Goal: Check status: Check status

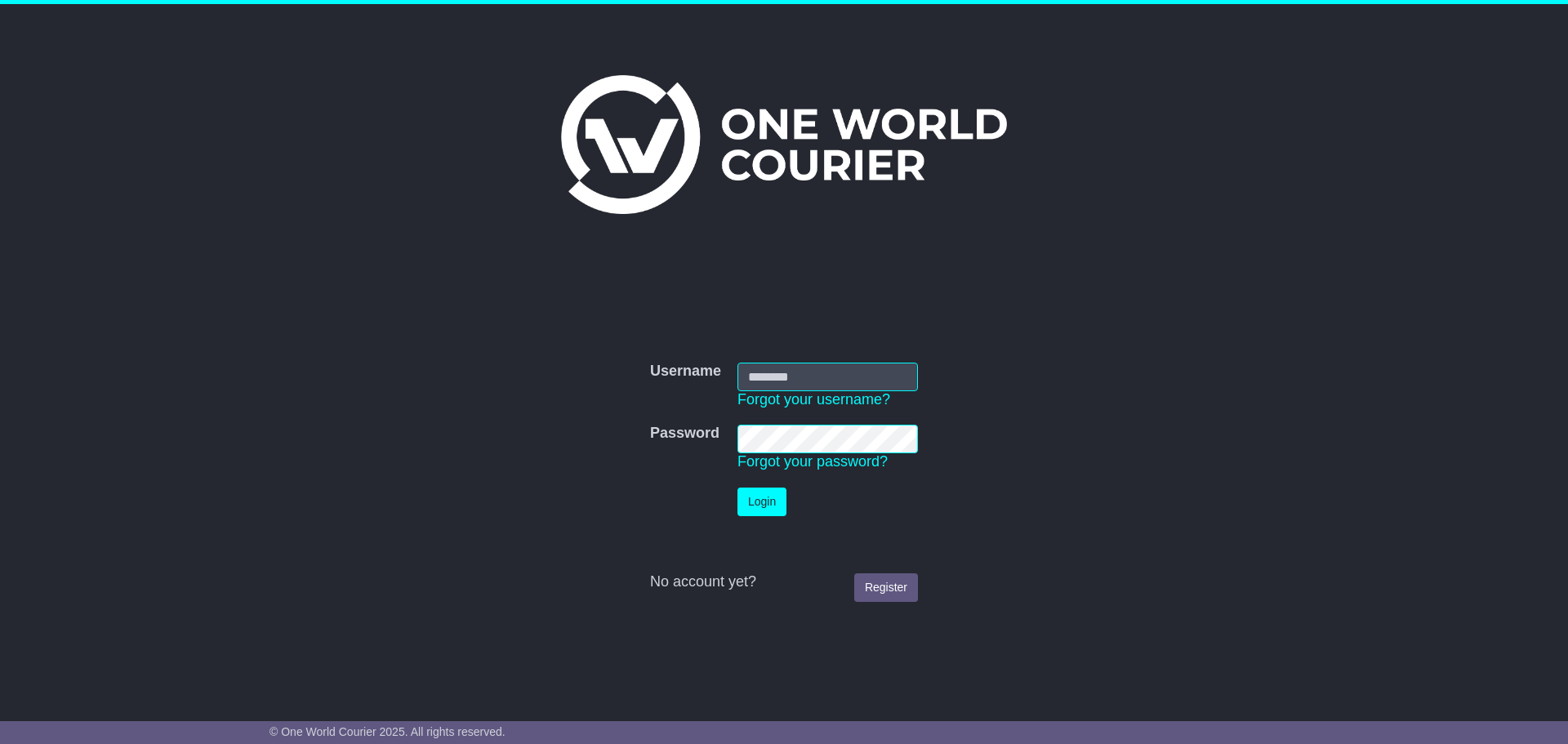
type input "**********"
click at [760, 500] on button "Login" at bounding box center [761, 502] width 49 height 29
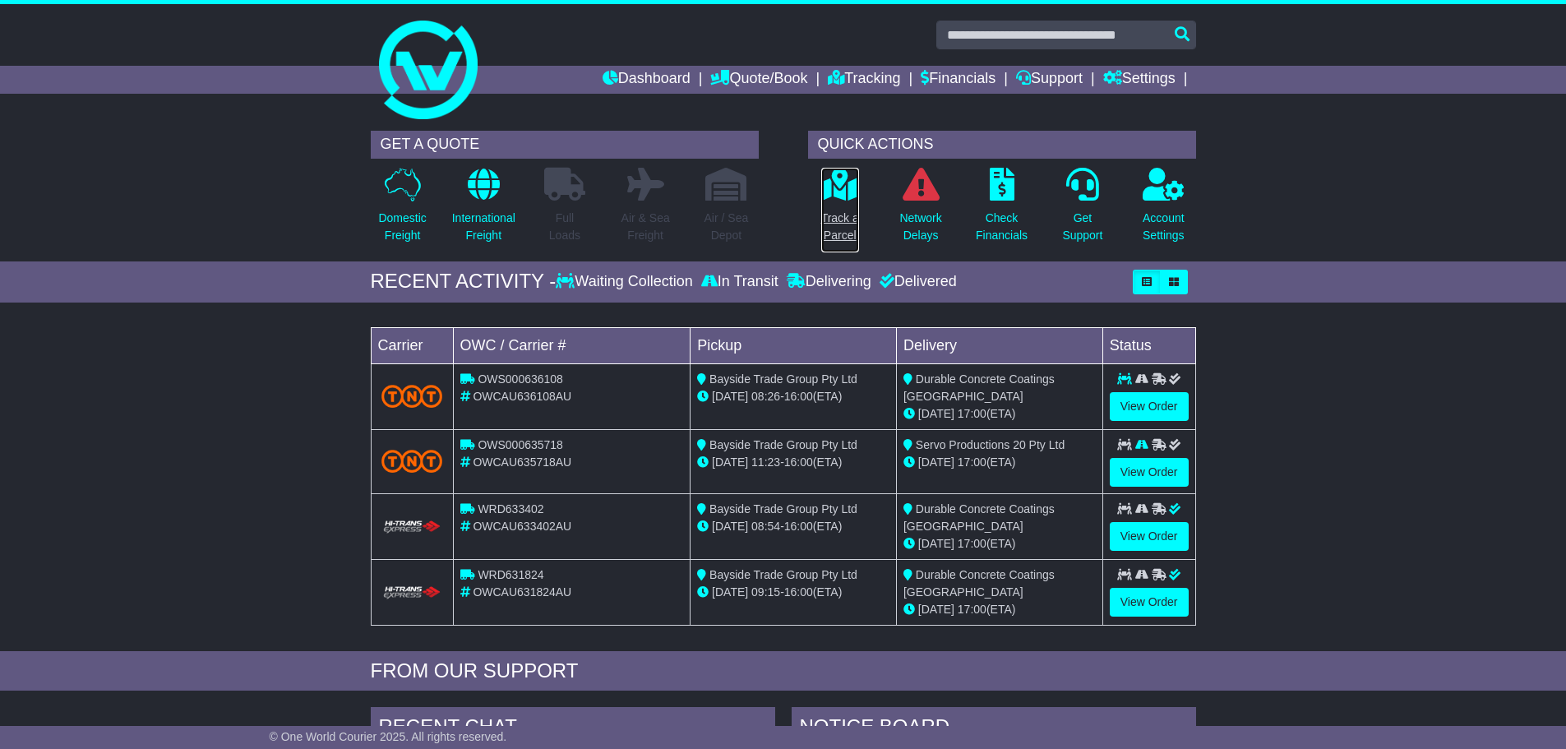
click at [852, 217] on p "Track a Parcel" at bounding box center [840, 227] width 38 height 35
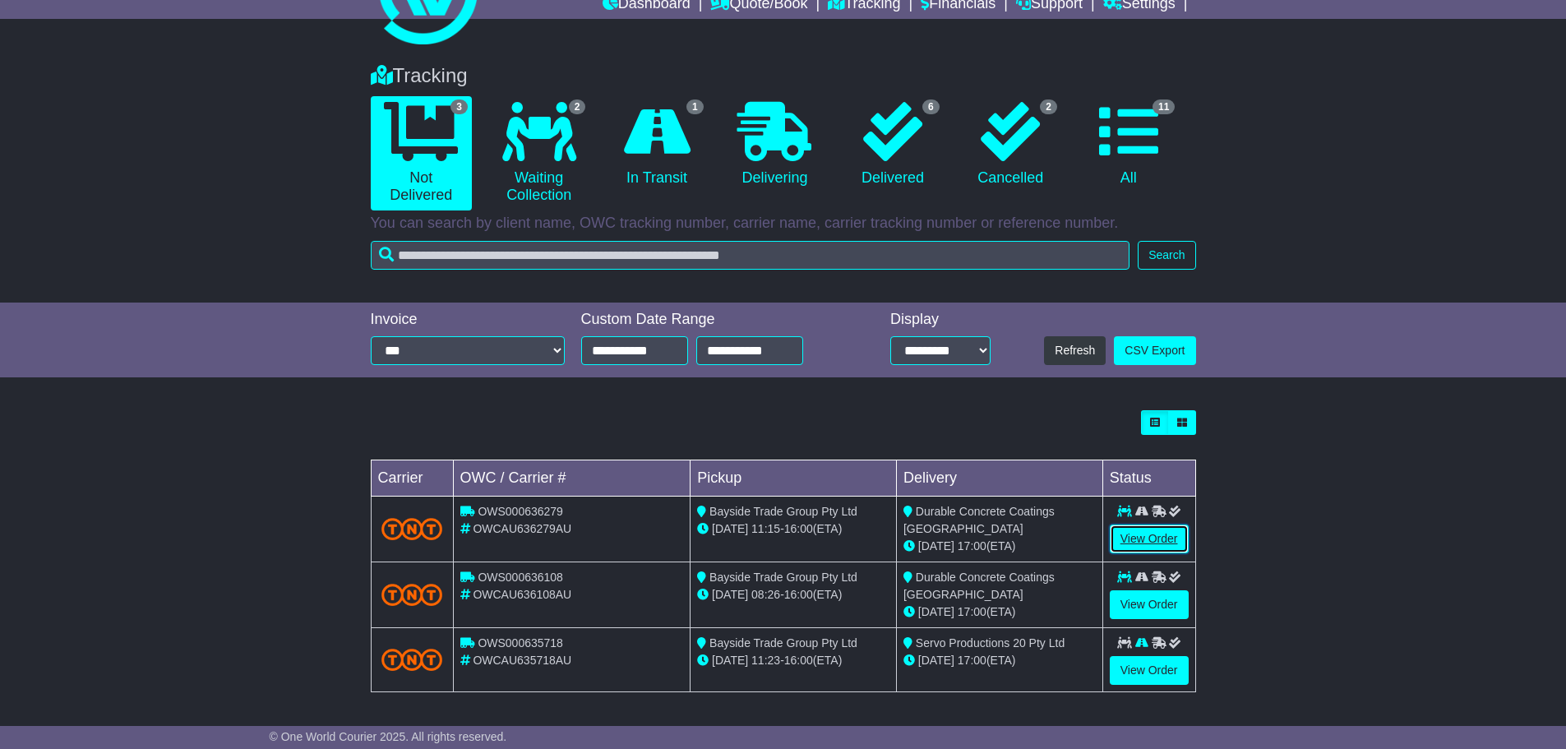
click at [1144, 529] on link "View Order" at bounding box center [1149, 539] width 79 height 29
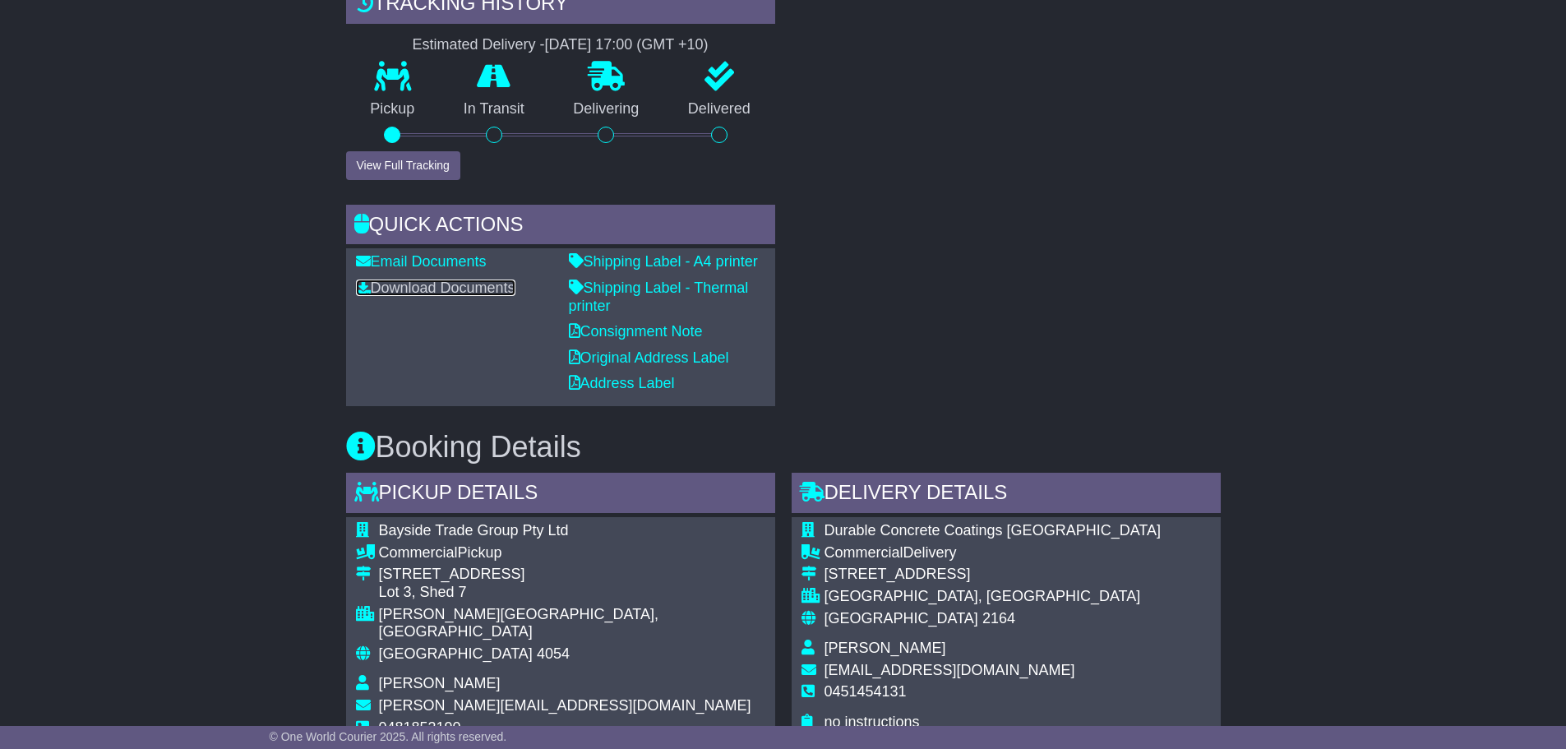
click at [437, 284] on link "Download Documents" at bounding box center [435, 288] width 159 height 16
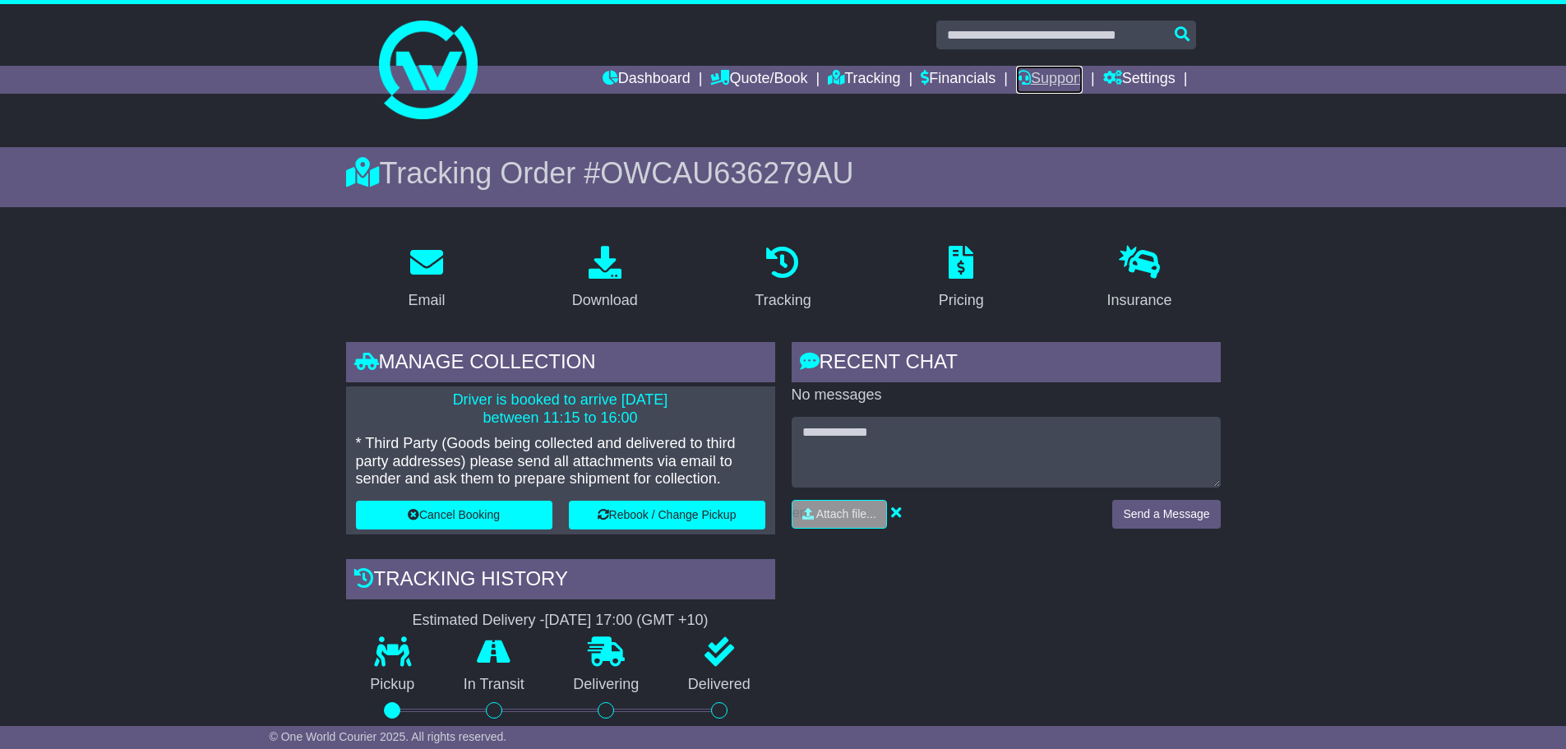
click at [1047, 72] on link "Support" at bounding box center [1049, 80] width 67 height 28
